Goal: Task Accomplishment & Management: Manage account settings

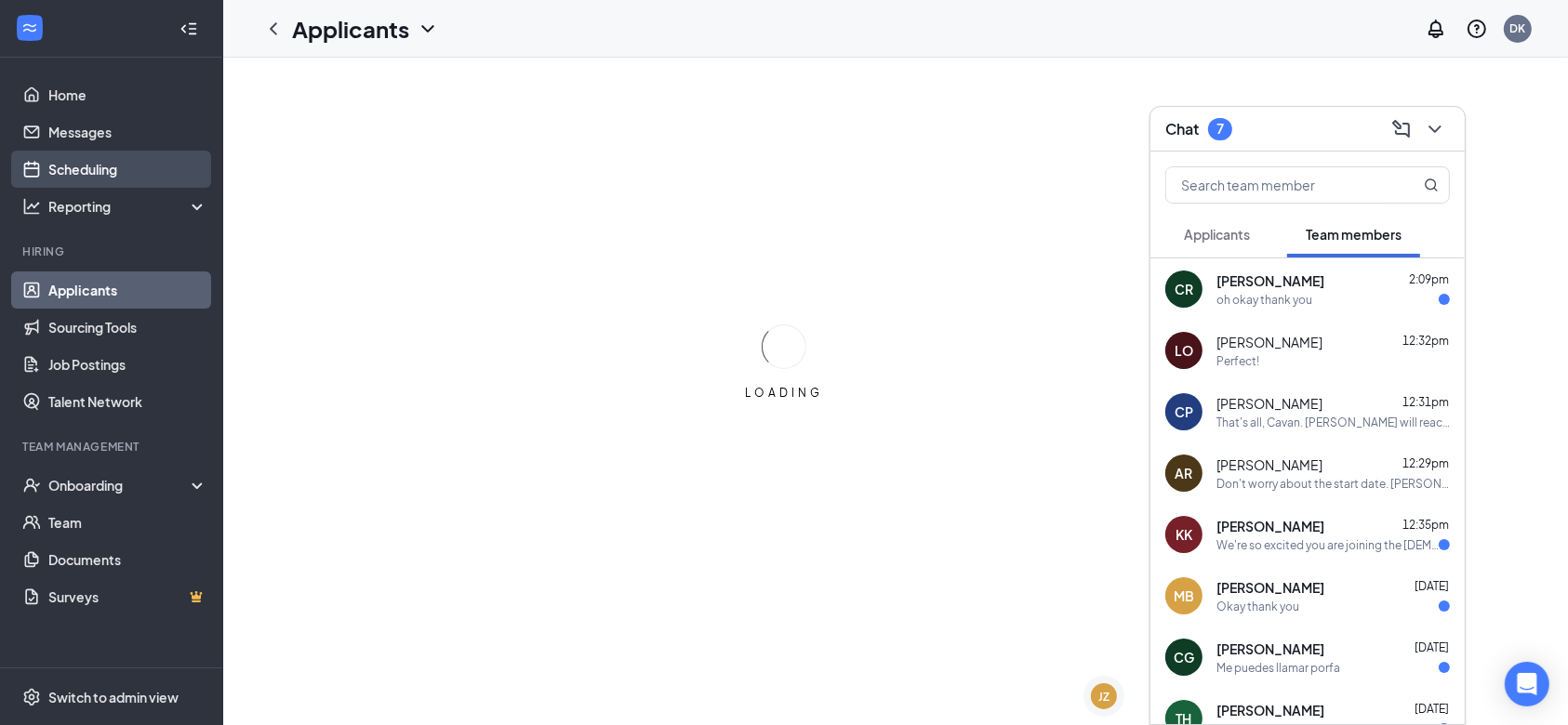
click at [126, 153] on link "Scheduling" at bounding box center [127, 168] width 159 height 38
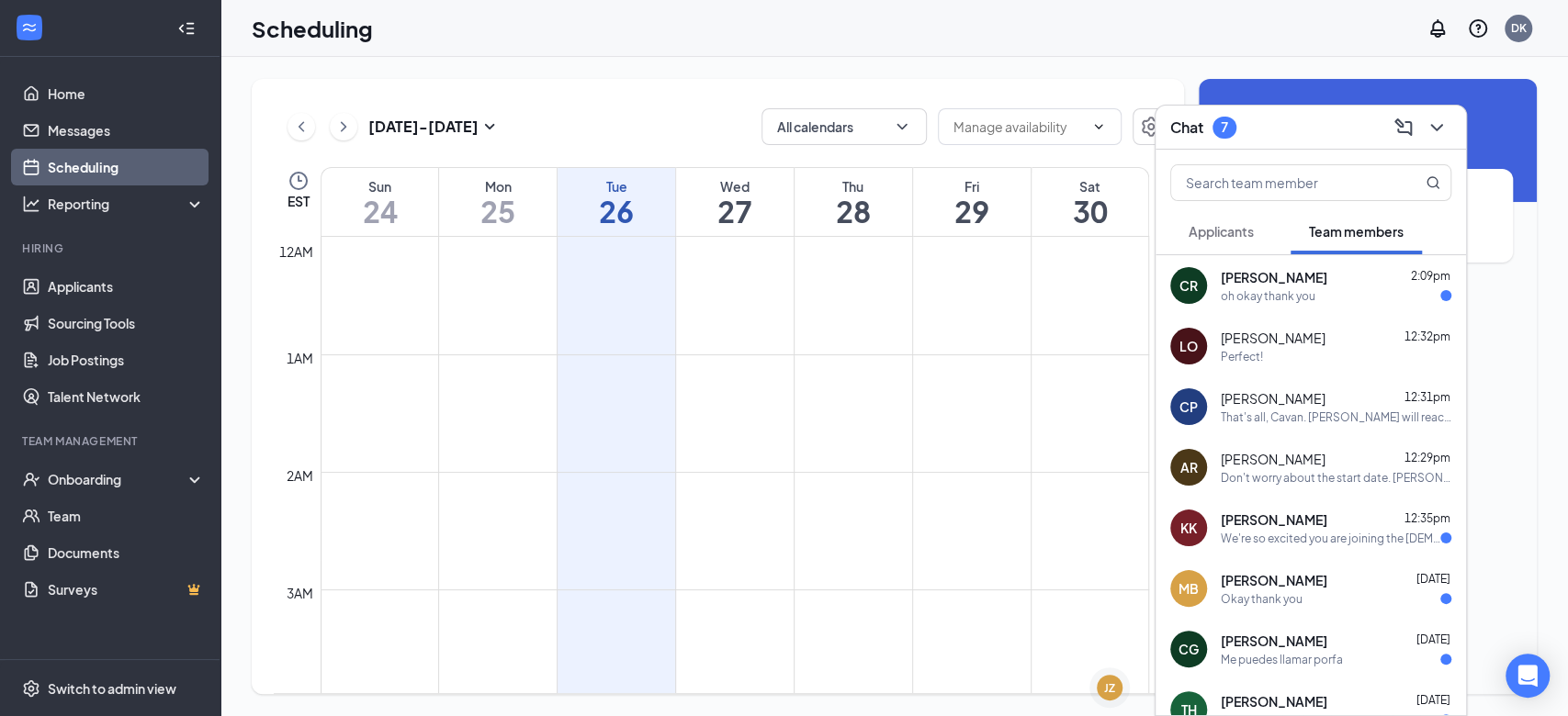
scroll to position [902, 0]
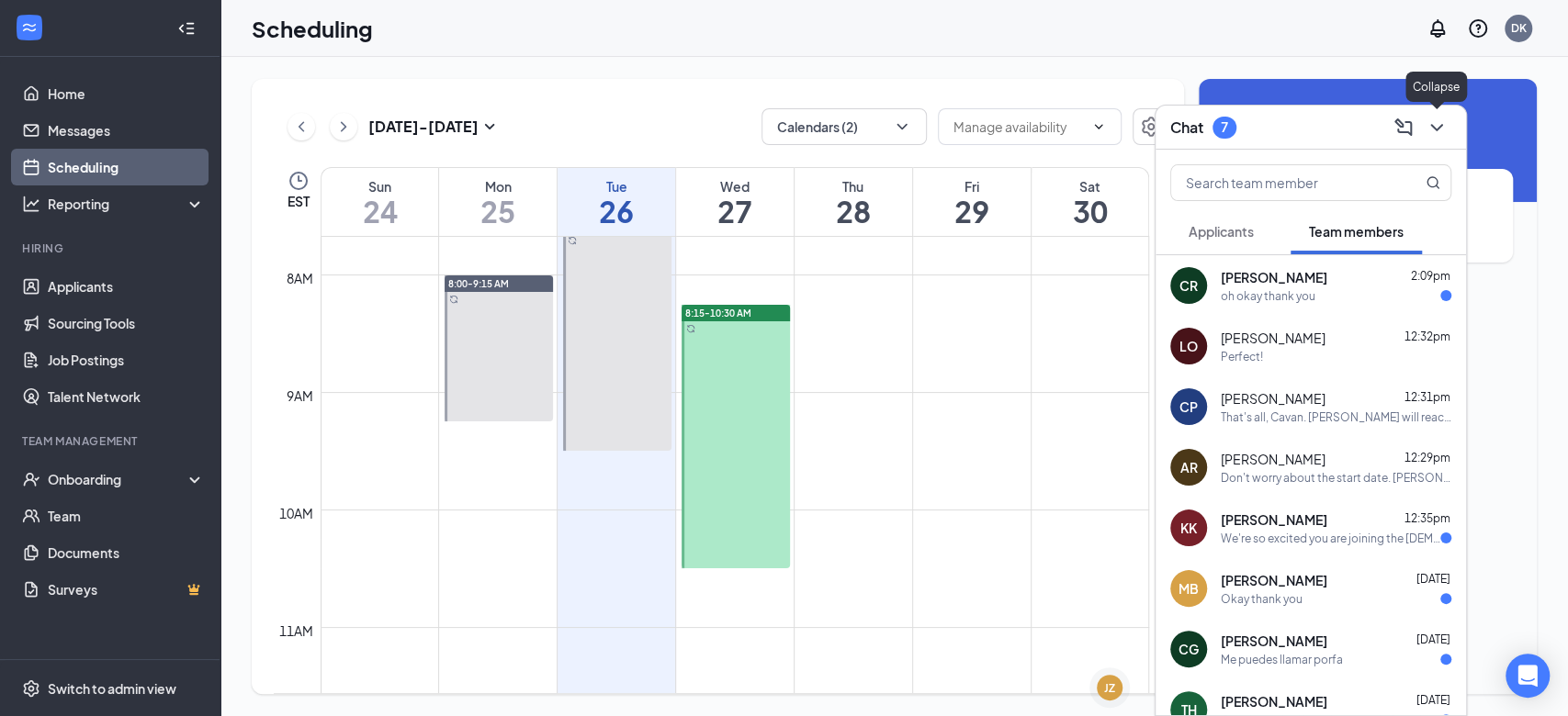
click at [1436, 128] on icon "ChevronDown" at bounding box center [1436, 127] width 22 height 22
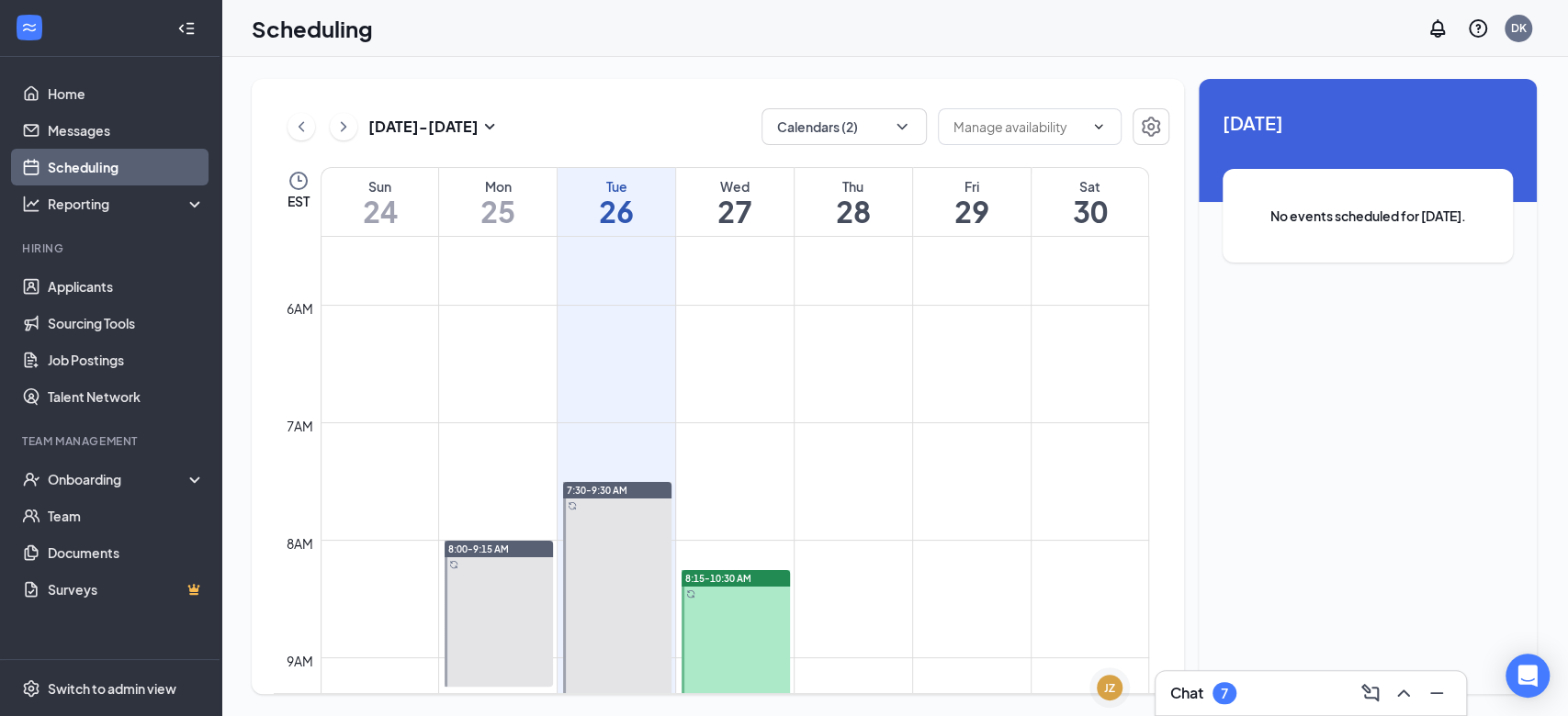
scroll to position [635, 0]
click at [897, 103] on div "[DATE] - [DATE] Calendars (2) EST Sun 24 Mon 25 Tue 26 Wed 27 Thu 28 Fri 29 Sat…" at bounding box center [718, 386] width 932 height 615
click at [897, 115] on button "Calendars (2)" at bounding box center [844, 126] width 165 height 37
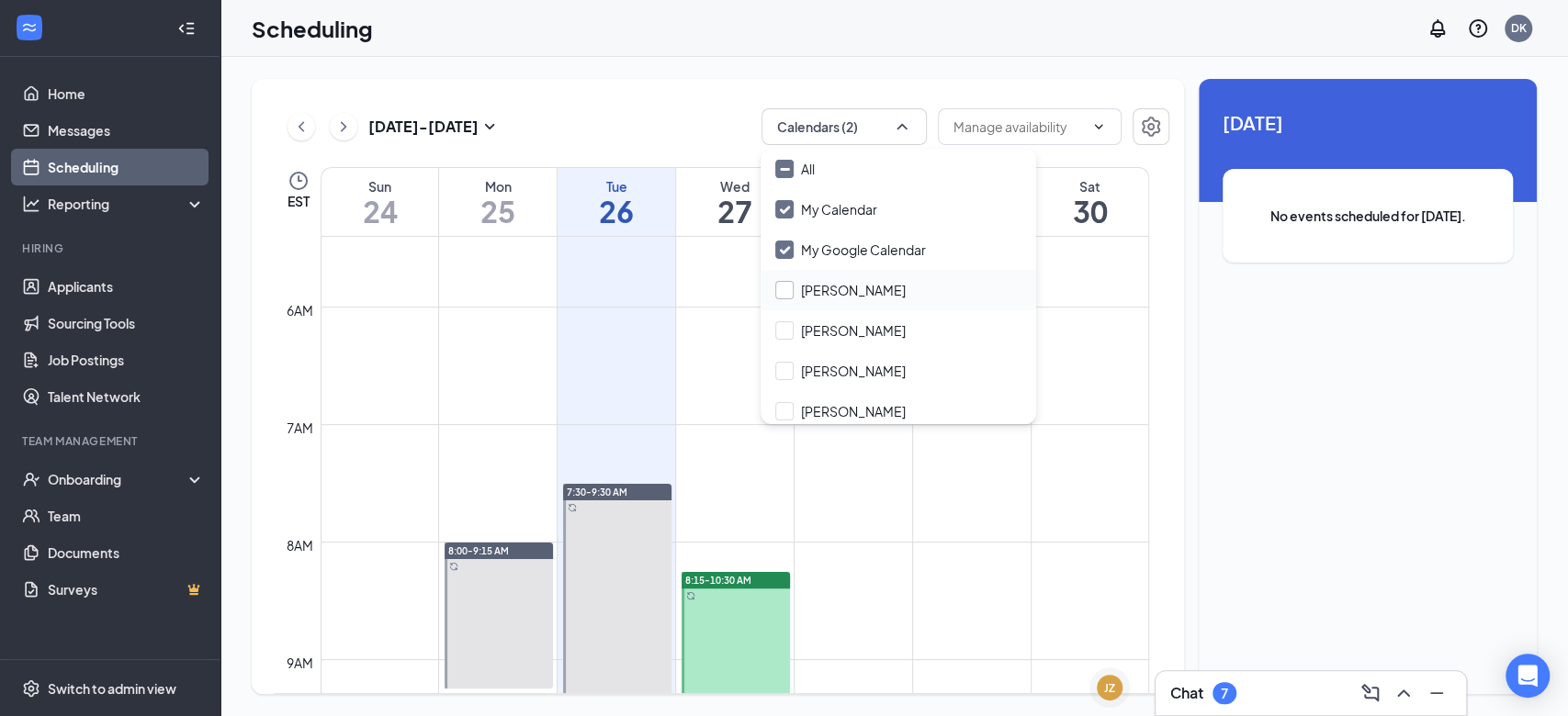
click at [782, 284] on input "[PERSON_NAME]" at bounding box center [840, 290] width 130 height 18
checkbox input "true"
click at [992, 46] on div "Scheduling DK" at bounding box center [894, 29] width 1347 height 57
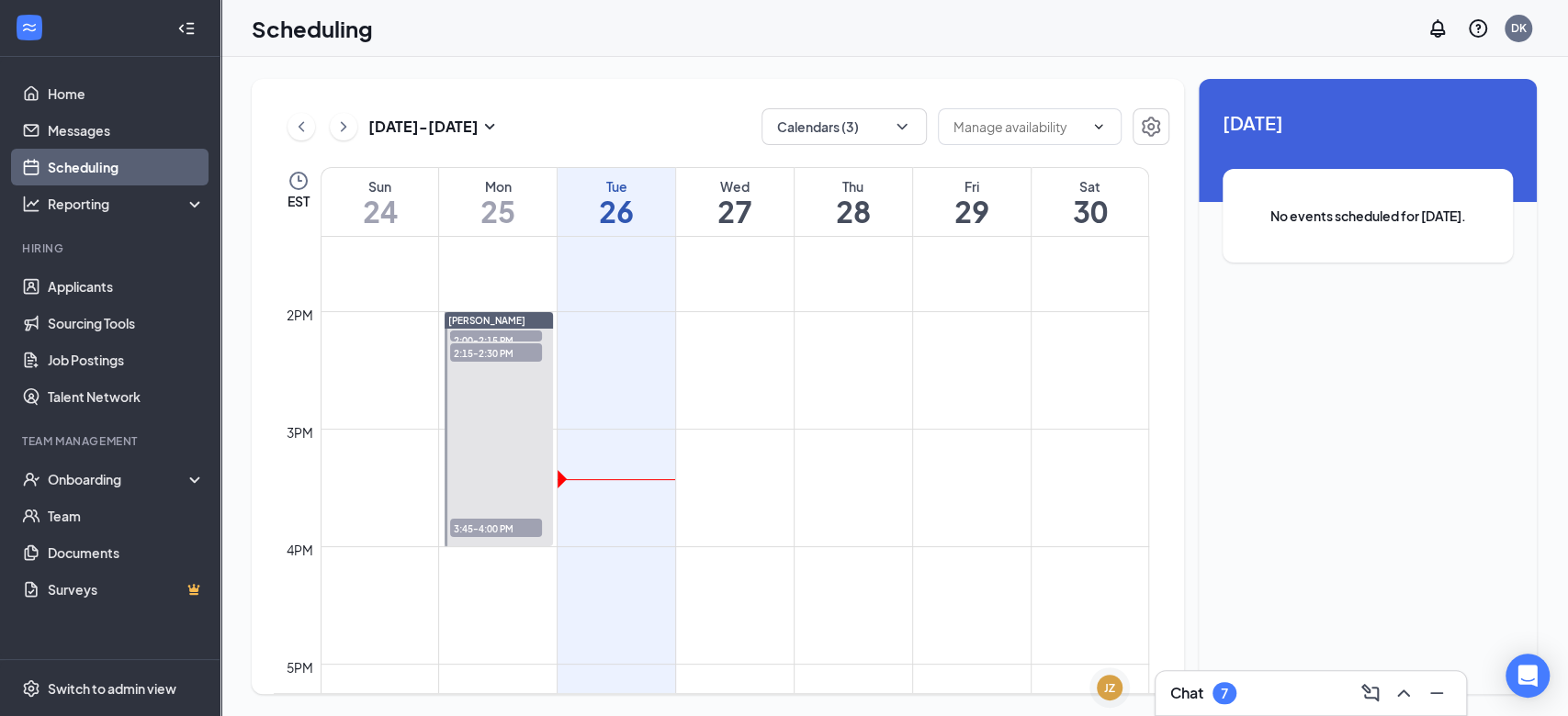
scroll to position [1572, 0]
click at [336, 138] on div "[DATE] - [DATE]" at bounding box center [394, 126] width 213 height 37
click at [341, 128] on icon "ChevronRight" at bounding box center [343, 126] width 6 height 10
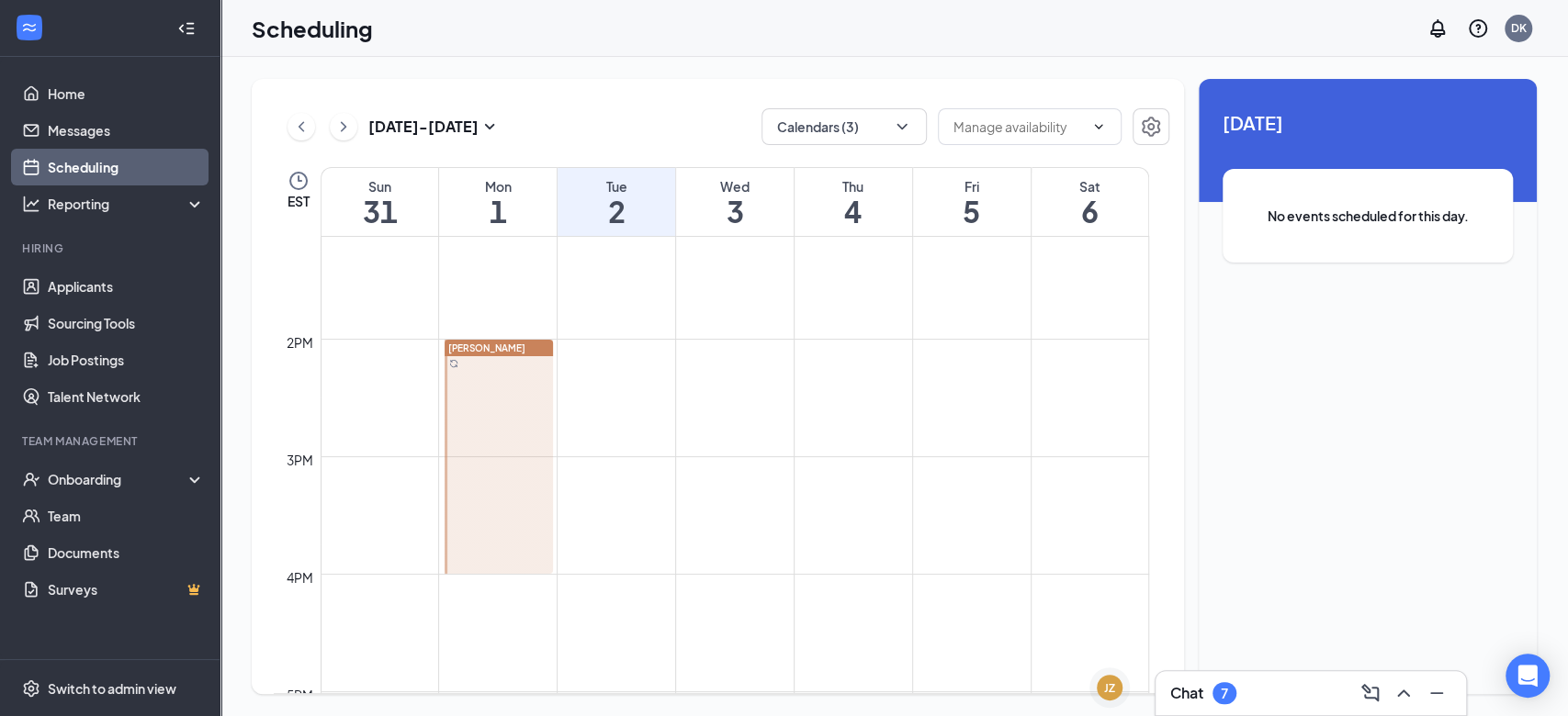
scroll to position [1551, 0]
click at [1403, 674] on icon "ChevronUp" at bounding box center [1403, 693] width 22 height 22
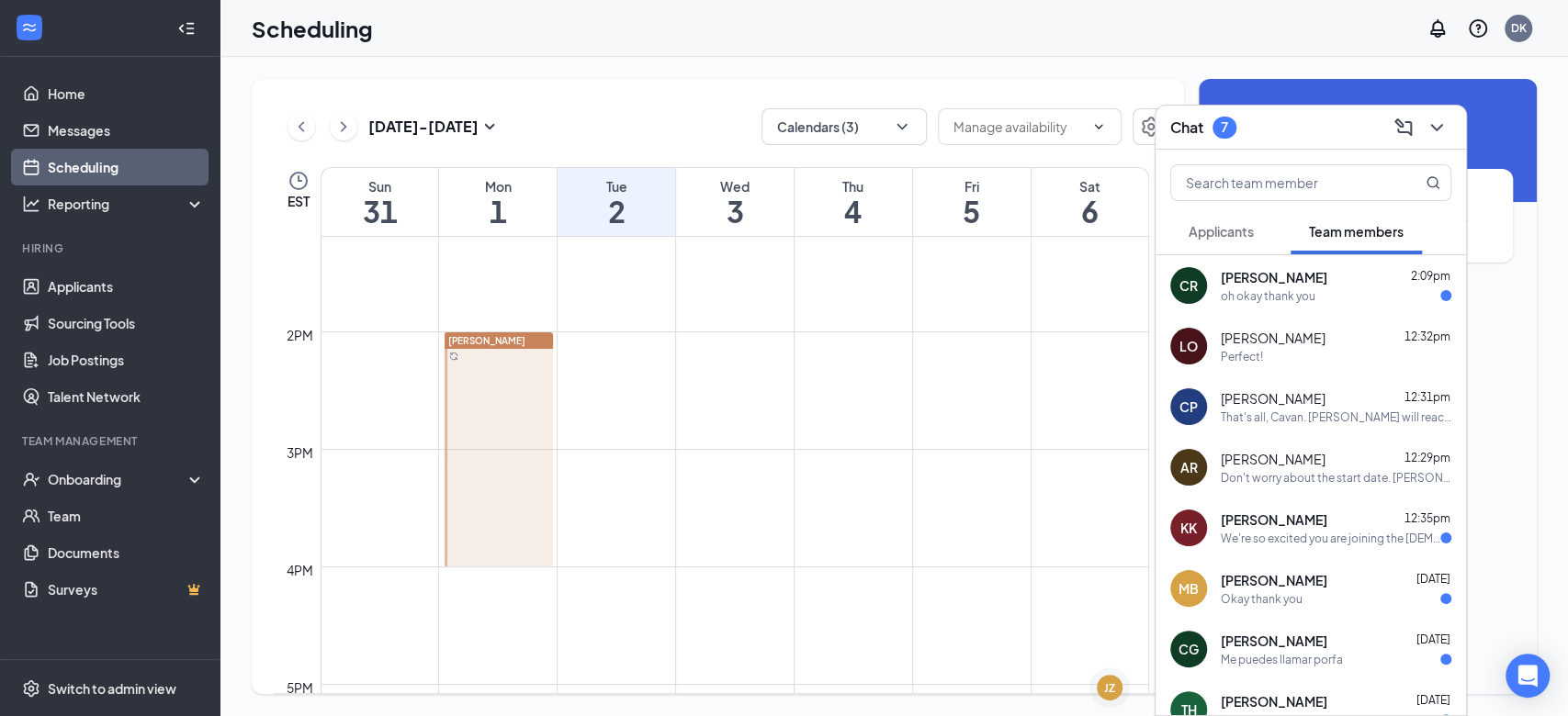
click at [1280, 276] on span "[PERSON_NAME]" at bounding box center [1274, 277] width 106 height 18
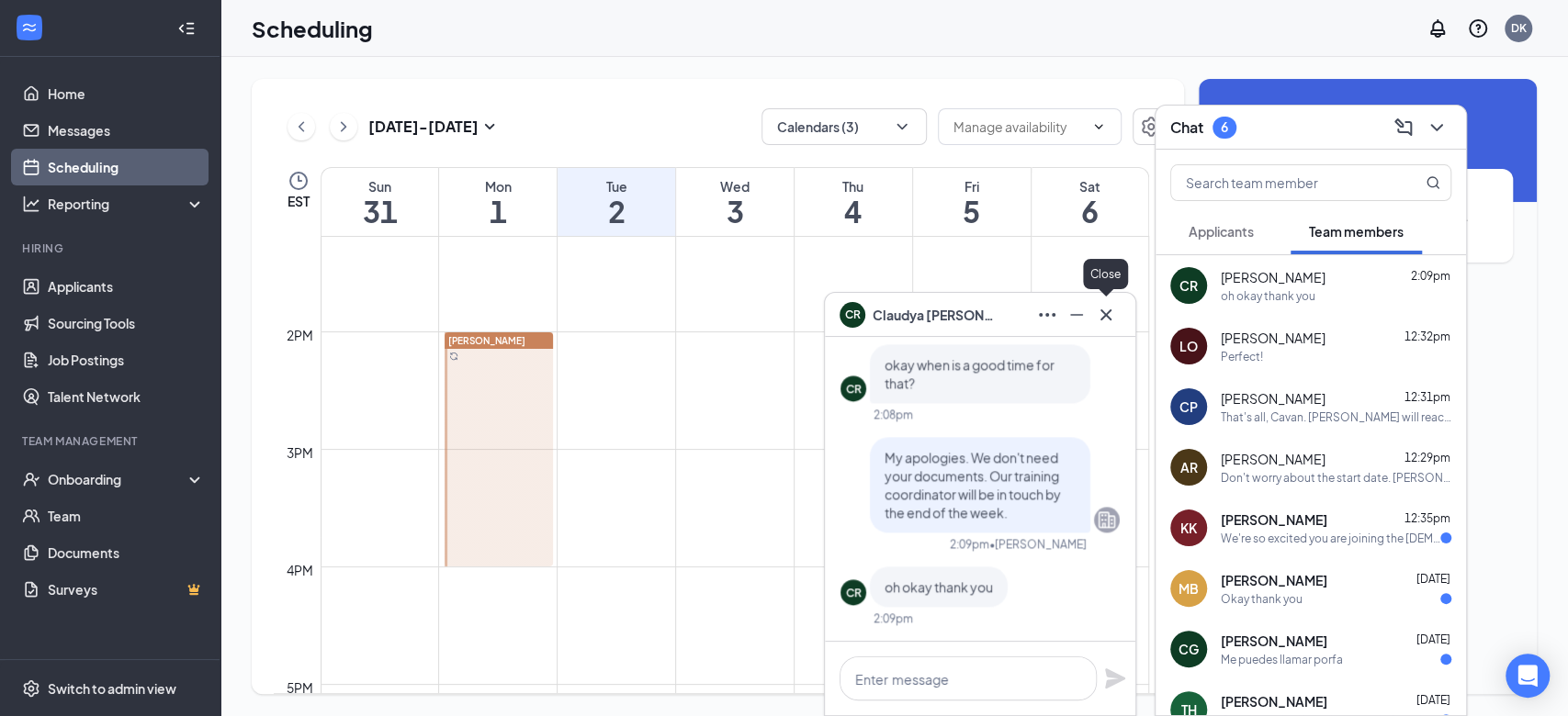
click at [1114, 309] on icon "Cross" at bounding box center [1105, 315] width 22 height 22
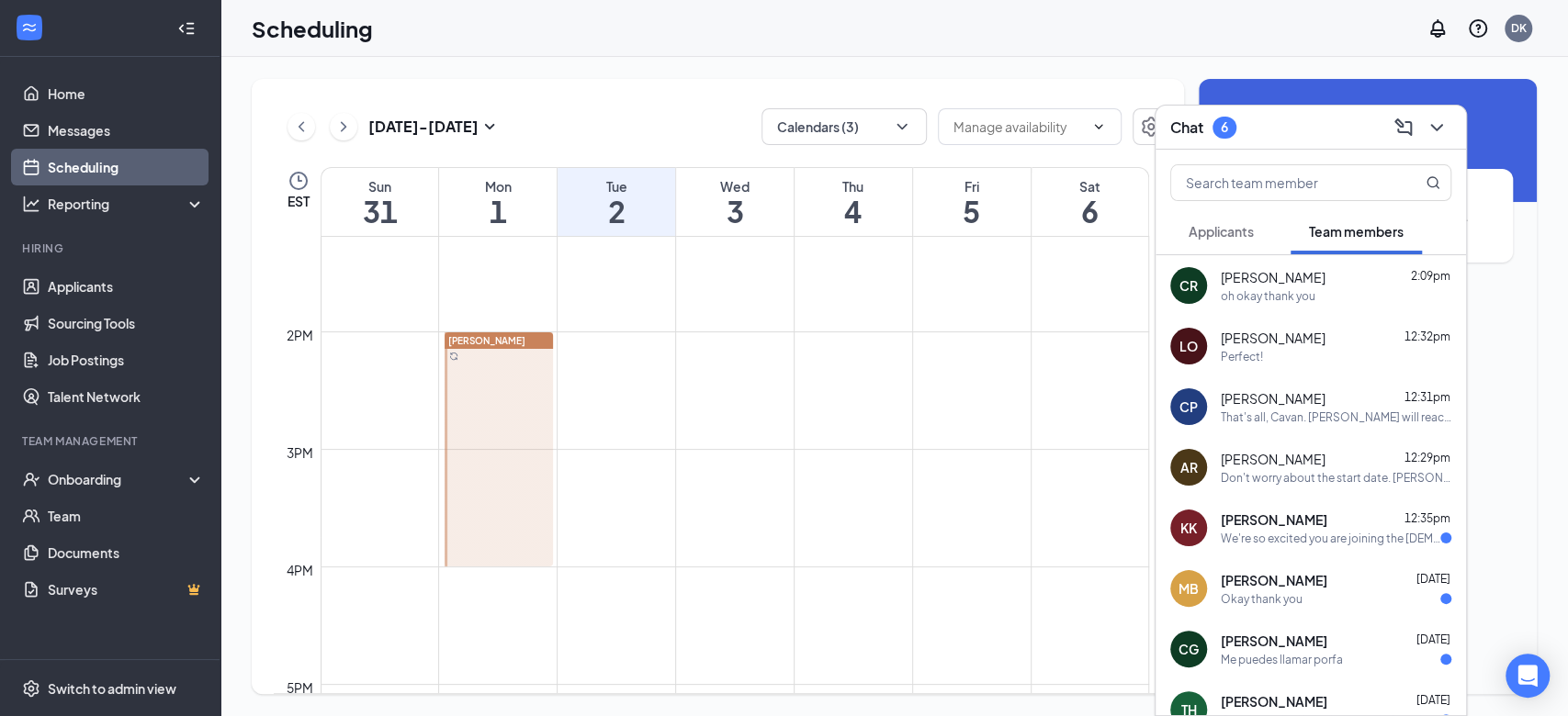
click at [1270, 519] on span "[PERSON_NAME]" at bounding box center [1274, 519] width 106 height 18
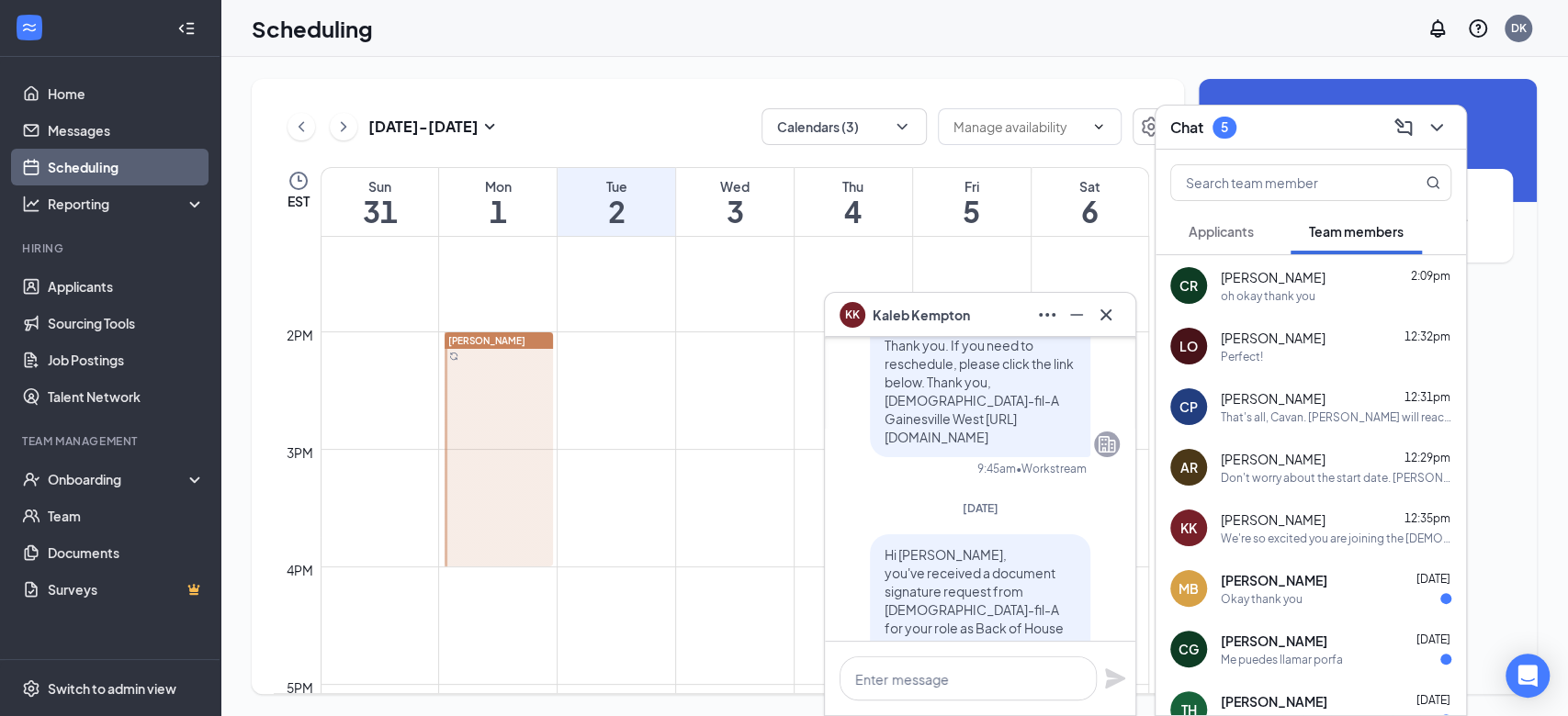
scroll to position [-973, 0]
click at [511, 411] on div at bounding box center [498, 450] width 108 height 234
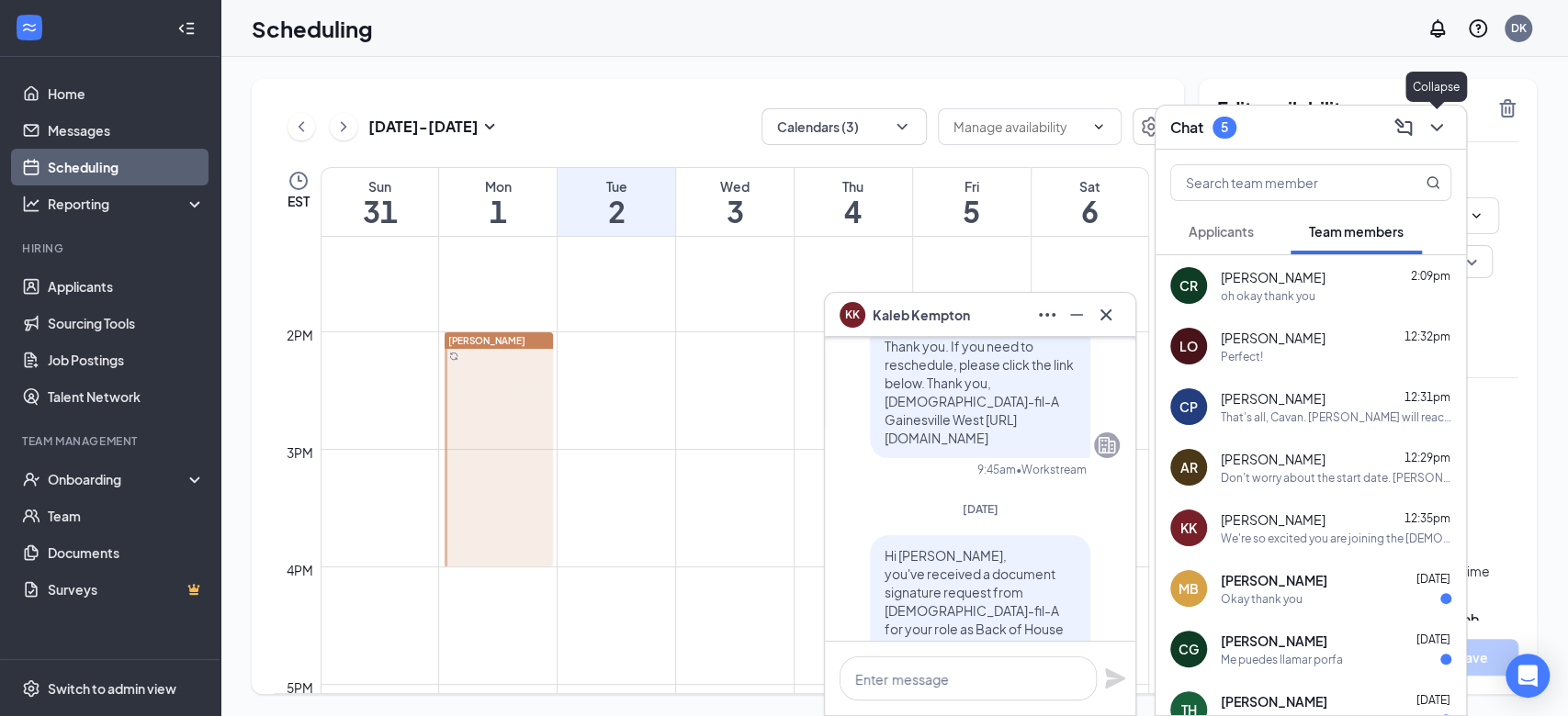
click at [1442, 125] on icon "ChevronDown" at bounding box center [1436, 127] width 22 height 22
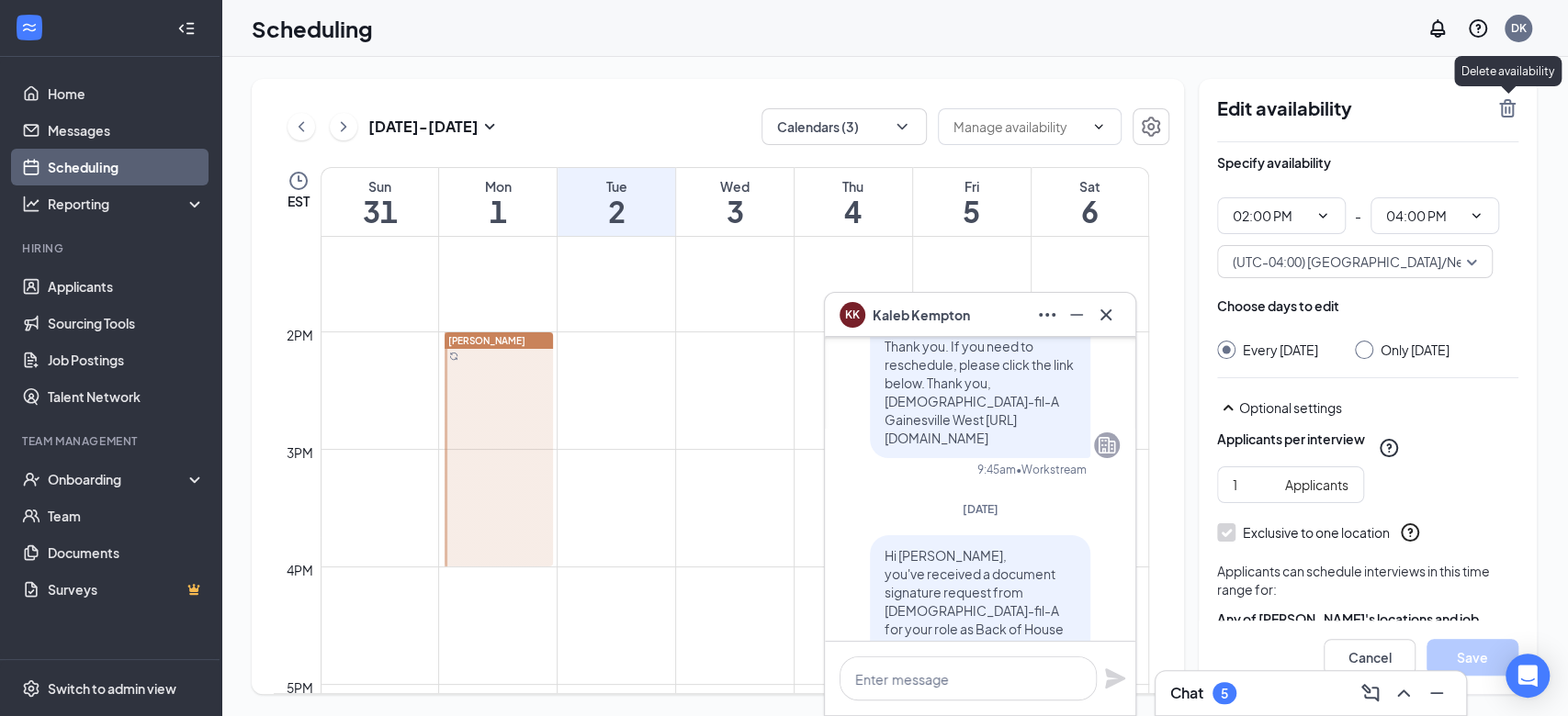
click at [1505, 106] on icon "TrashOutline" at bounding box center [1506, 107] width 16 height 18
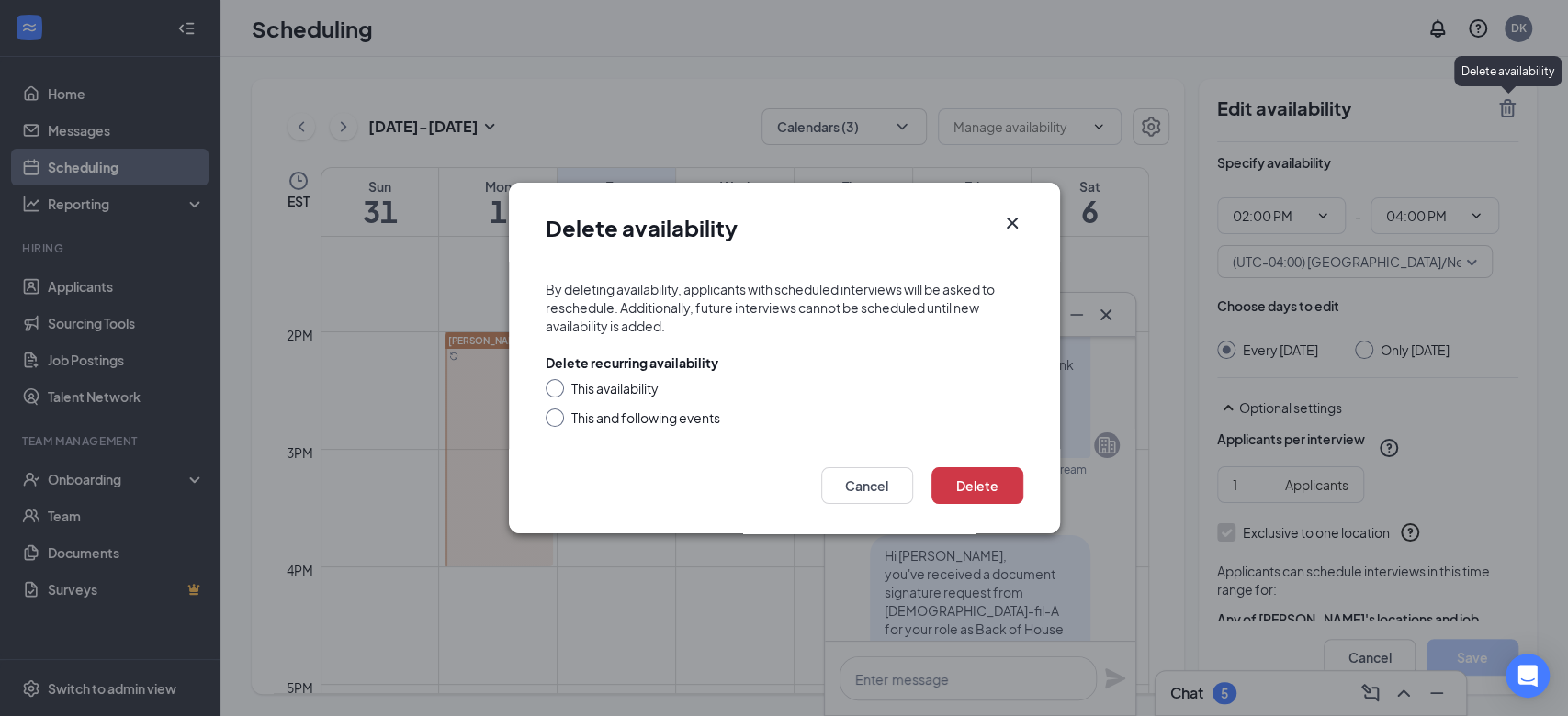
click at [563, 415] on div "This and following events" at bounding box center [784, 417] width 477 height 18
click at [848, 479] on button "Cancel" at bounding box center [866, 486] width 92 height 37
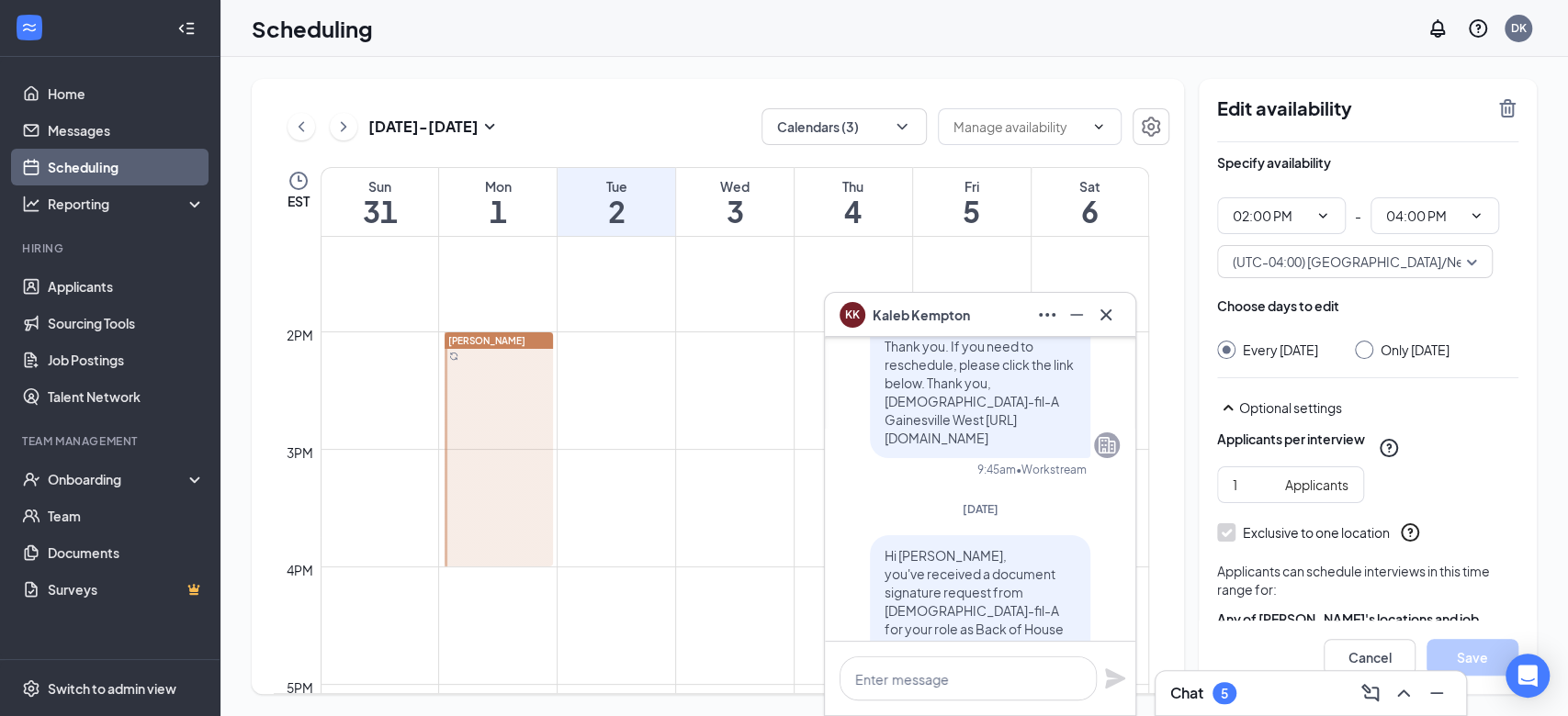
click at [1373, 351] on div at bounding box center [1364, 349] width 18 height 18
click at [1367, 350] on input "Only [DATE]" at bounding box center [1362, 347] width 13 height 13
radio input "true"
radio input "false"
click at [1499, 104] on icon "TrashOutline" at bounding box center [1506, 107] width 16 height 18
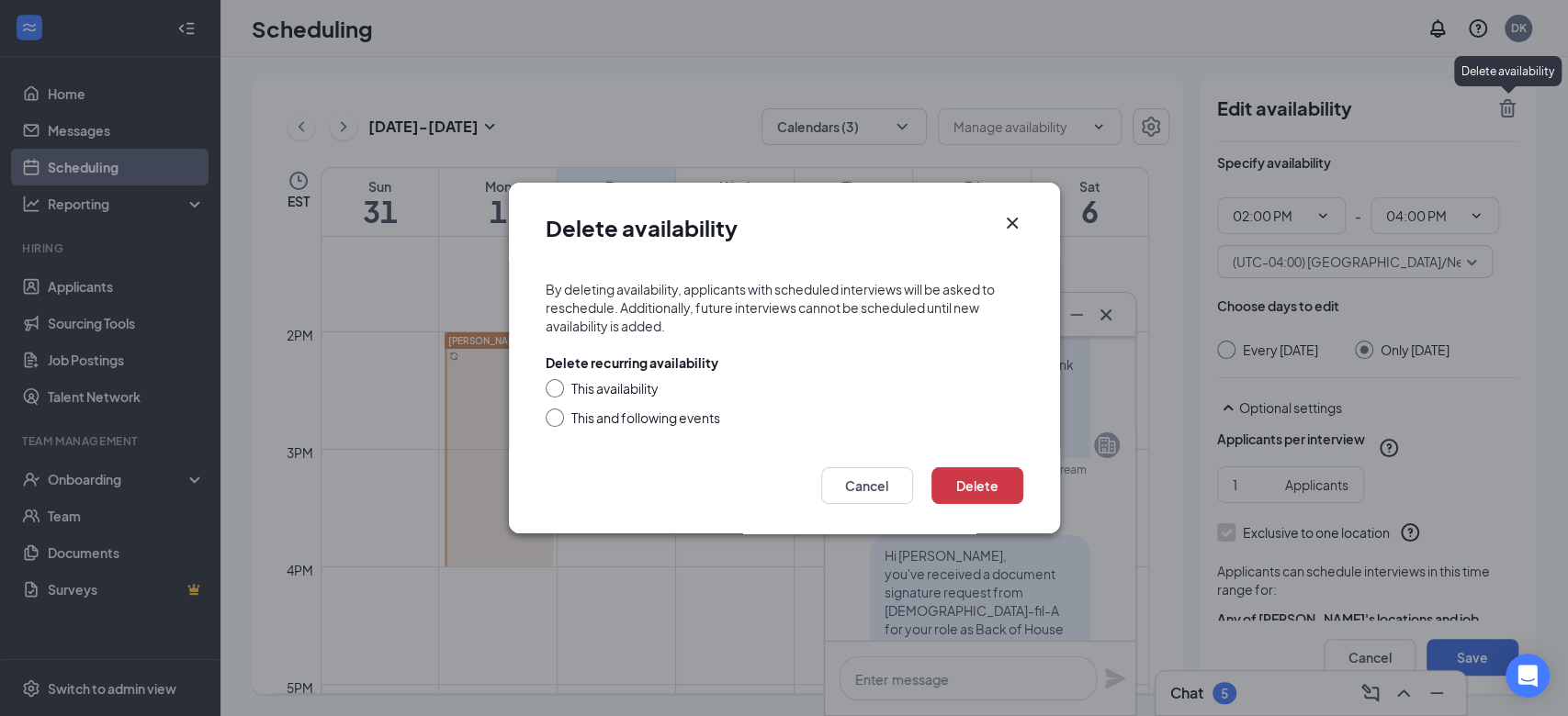
click at [607, 384] on div "This availability" at bounding box center [615, 388] width 87 height 18
click at [558, 384] on input "This availability" at bounding box center [552, 386] width 13 height 13
radio input "true"
click at [960, 487] on button "Delete" at bounding box center [977, 486] width 92 height 37
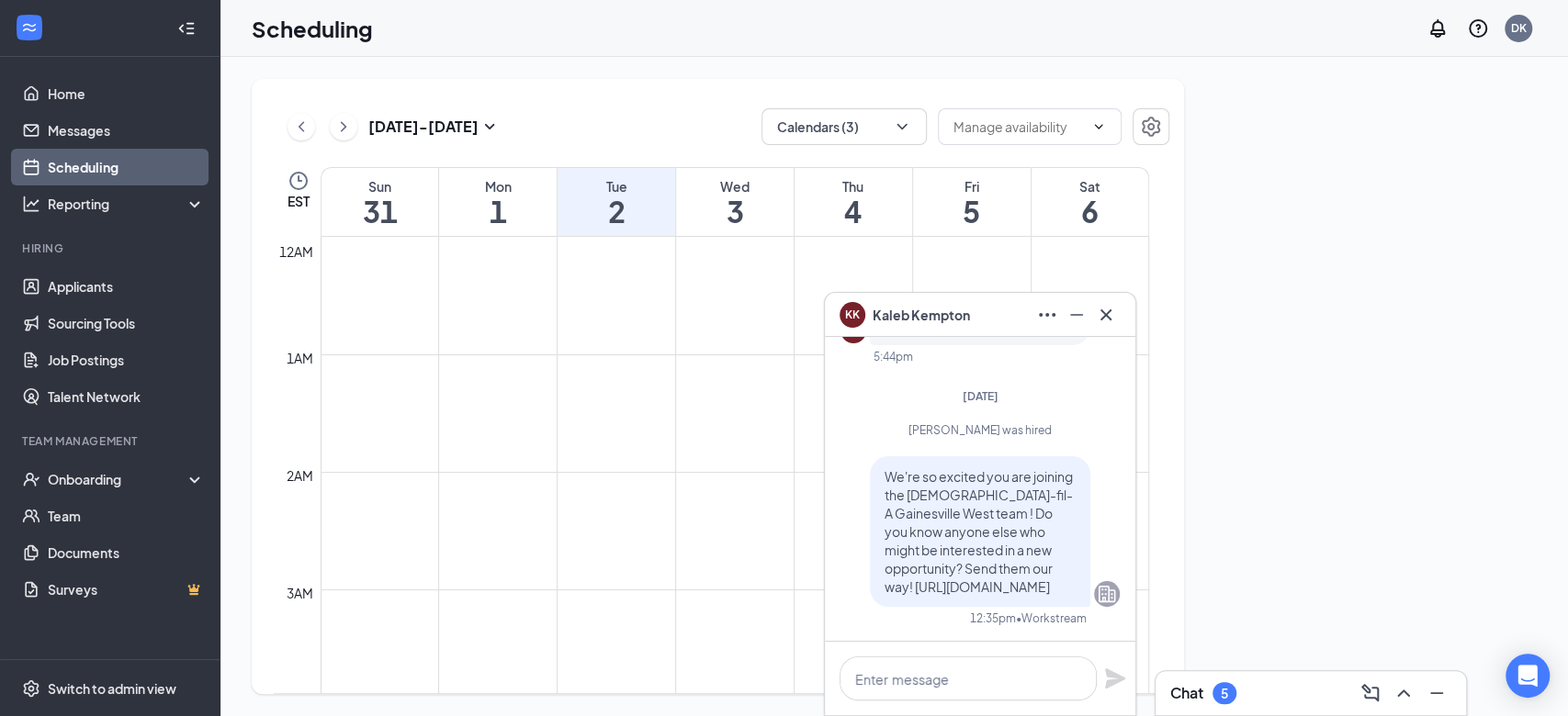
scroll to position [902, 0]
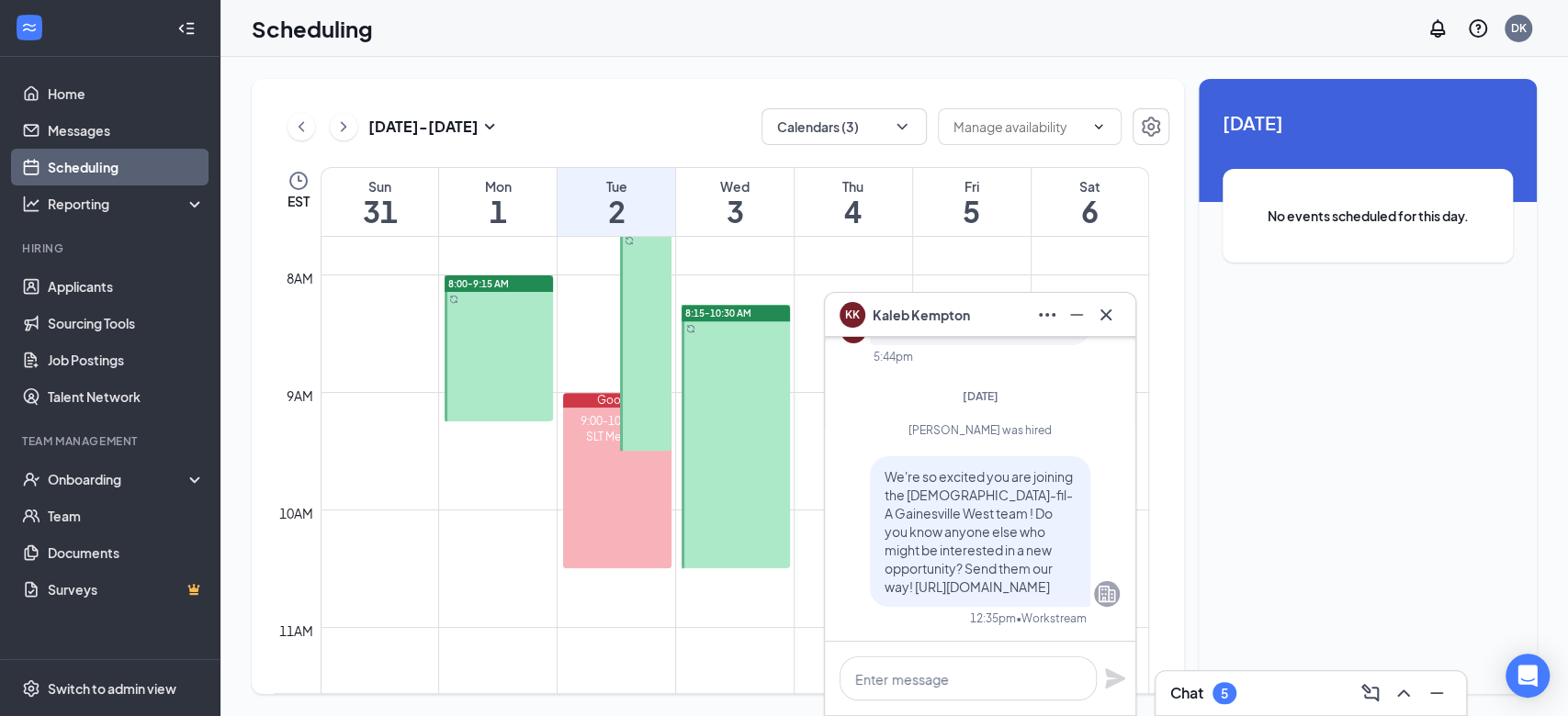
click at [664, 302] on div at bounding box center [646, 334] width 51 height 234
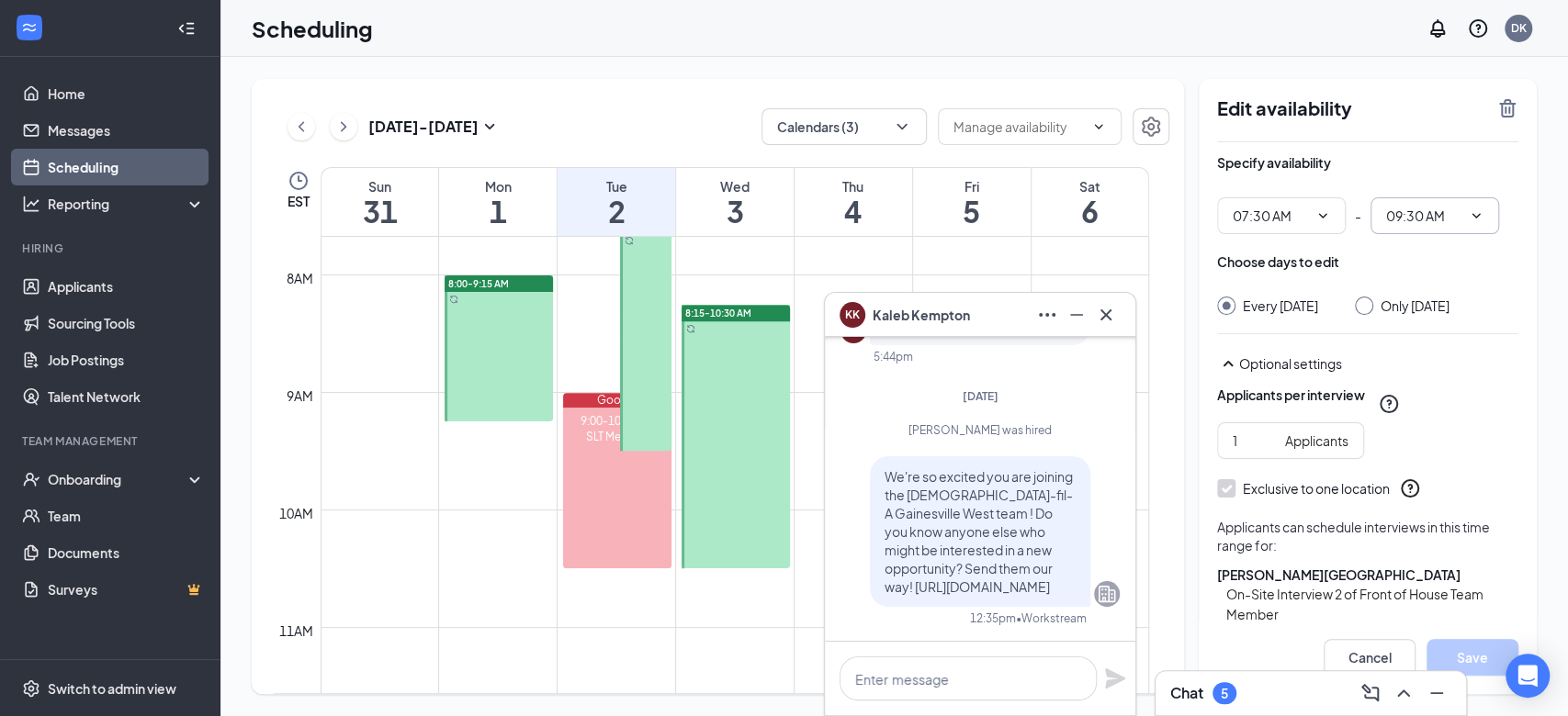
click at [1487, 210] on span "09:30 AM" at bounding box center [1434, 216] width 128 height 37
click at [1388, 147] on div "Specify availability 07:30 AM - 09:30 AM Choose days to edit Every Tuesday Only…" at bounding box center [1367, 650] width 301 height 1016
click at [1357, 300] on div "Every Tuesday Only Tuesday, Sep 2" at bounding box center [1367, 305] width 301 height 18
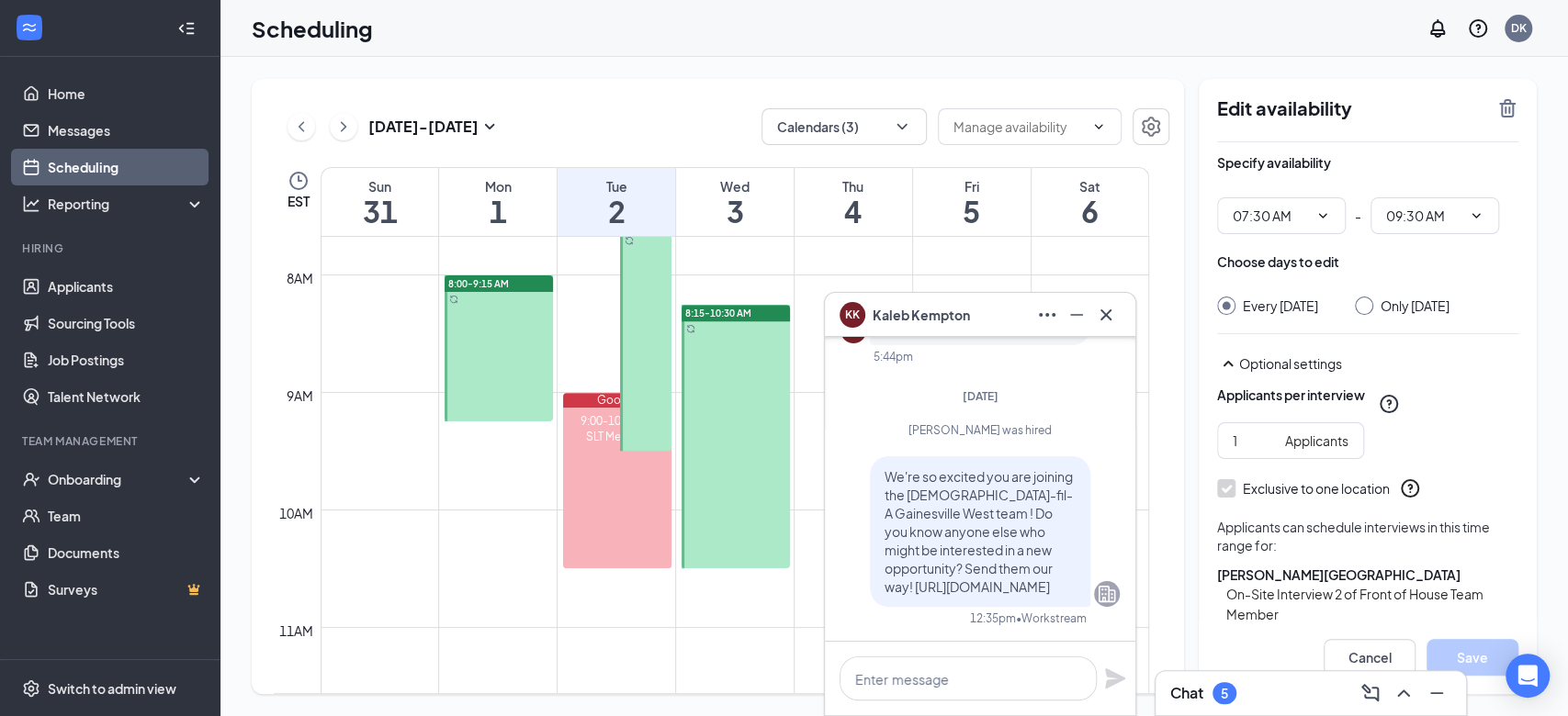
click at [1365, 305] on input "Only Tuesday, Sep 2" at bounding box center [1362, 303] width 13 height 13
radio input "true"
radio input "false"
click at [1514, 99] on icon "TrashOutline" at bounding box center [1506, 107] width 22 height 22
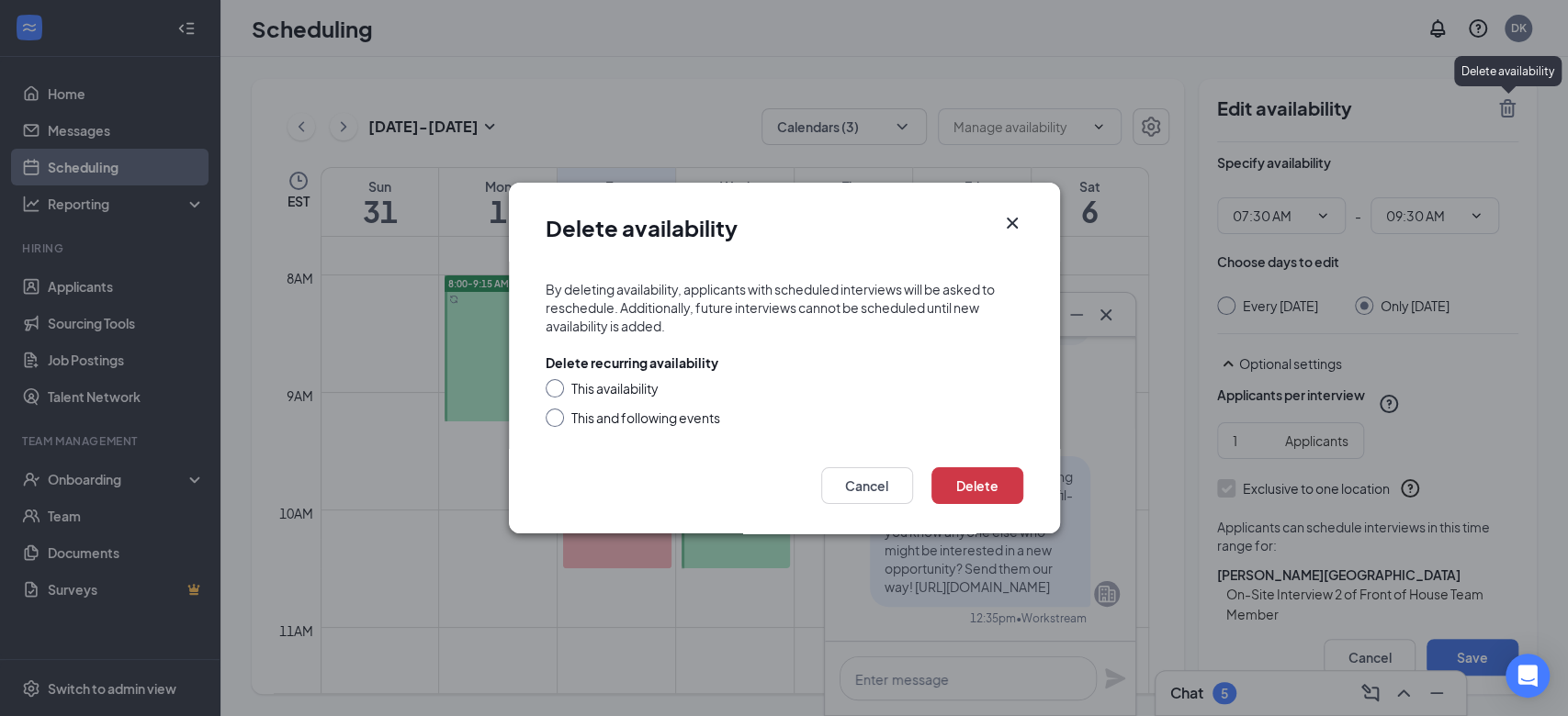
click at [629, 387] on div "This availability" at bounding box center [615, 388] width 87 height 18
click at [558, 387] on input "This availability" at bounding box center [552, 386] width 13 height 13
radio input "true"
click at [979, 474] on button "Delete" at bounding box center [977, 486] width 92 height 37
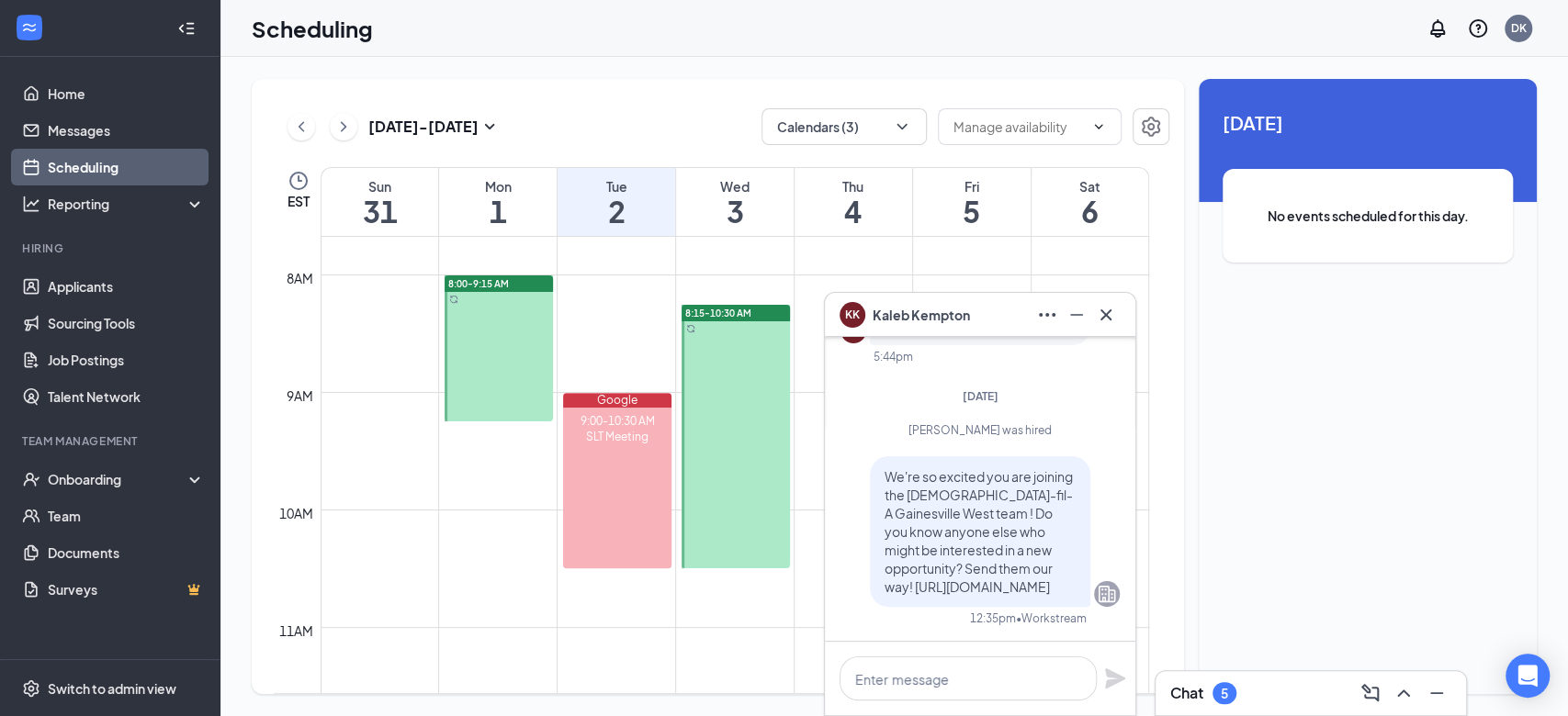
click at [502, 355] on div at bounding box center [498, 349] width 108 height 146
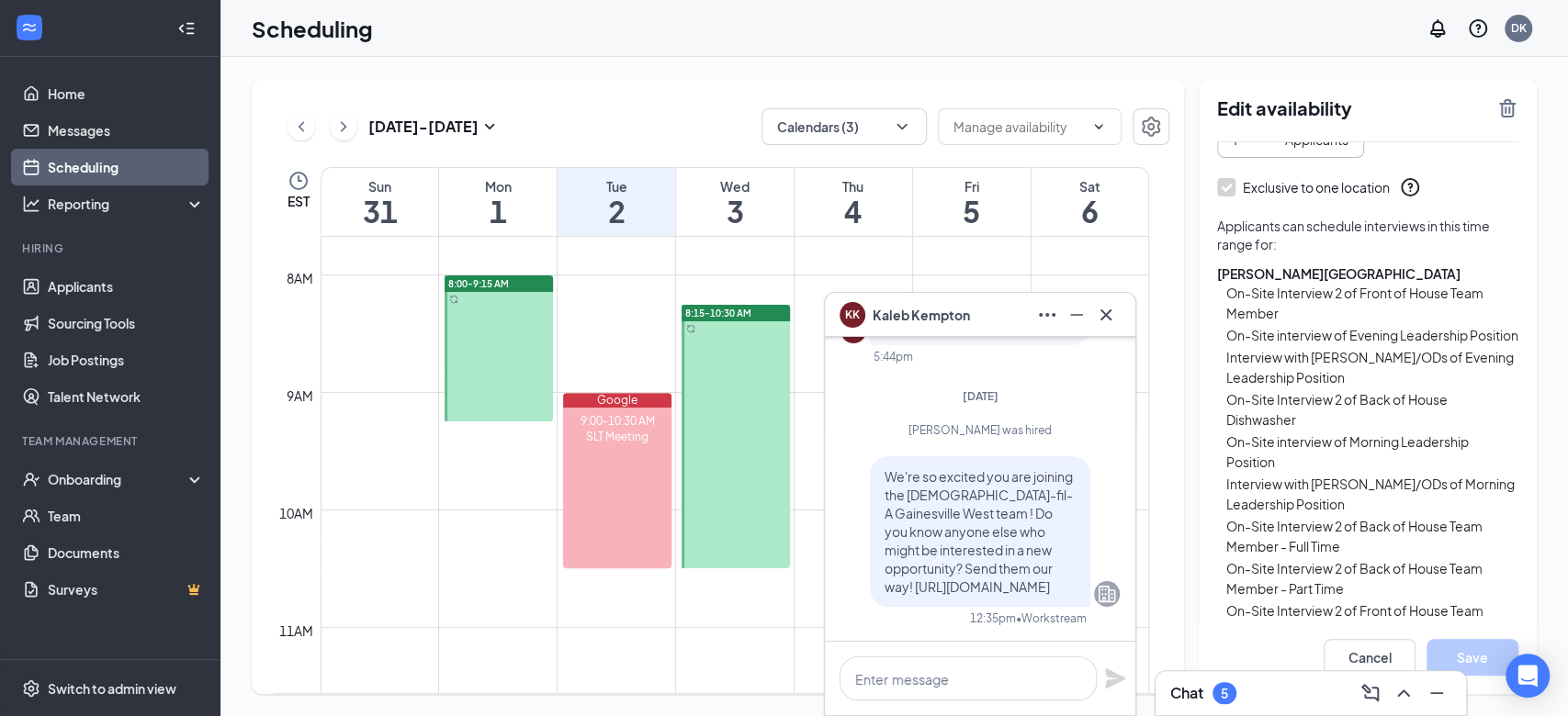
scroll to position [520, 0]
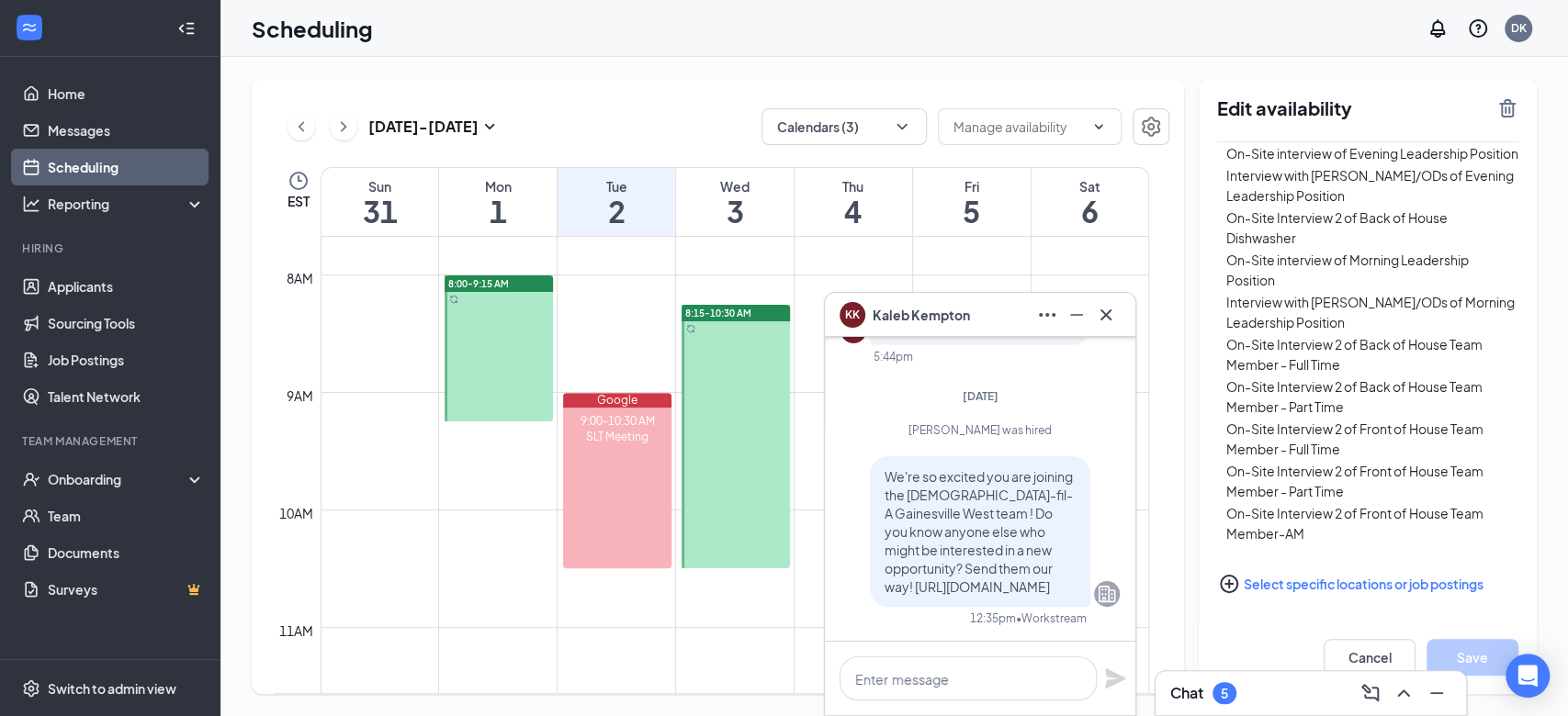
click at [779, 377] on div at bounding box center [736, 436] width 108 height 263
